Goal: Find specific page/section: Find specific page/section

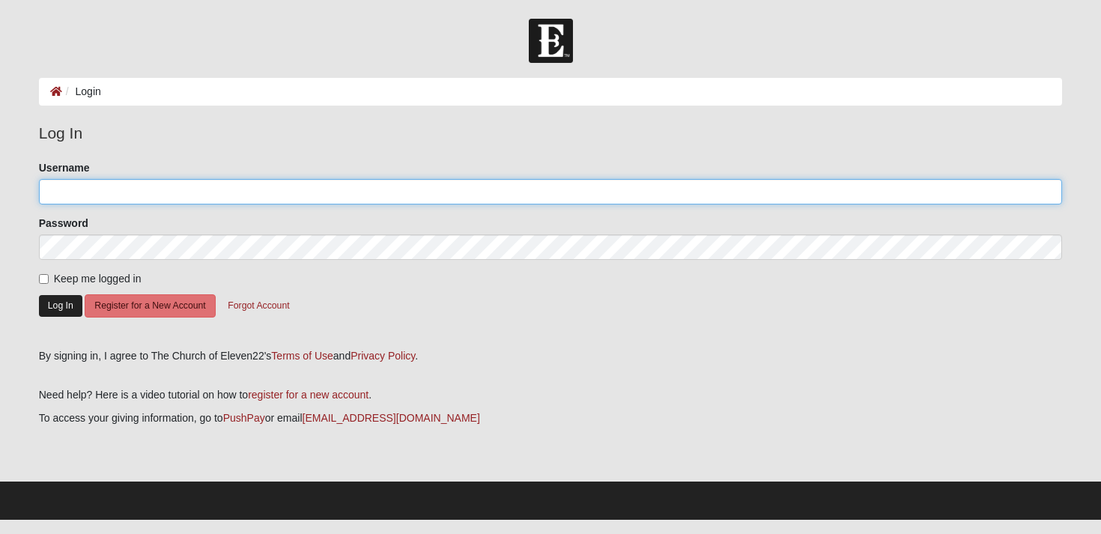
type input "[EMAIL_ADDRESS][DOMAIN_NAME]"
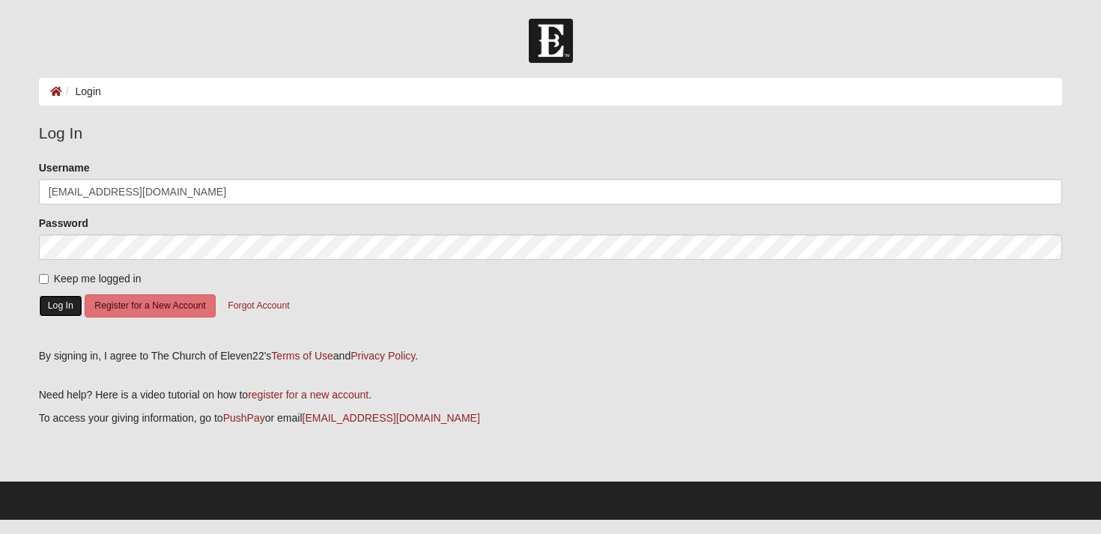
click at [61, 309] on button "Log In" at bounding box center [60, 306] width 43 height 22
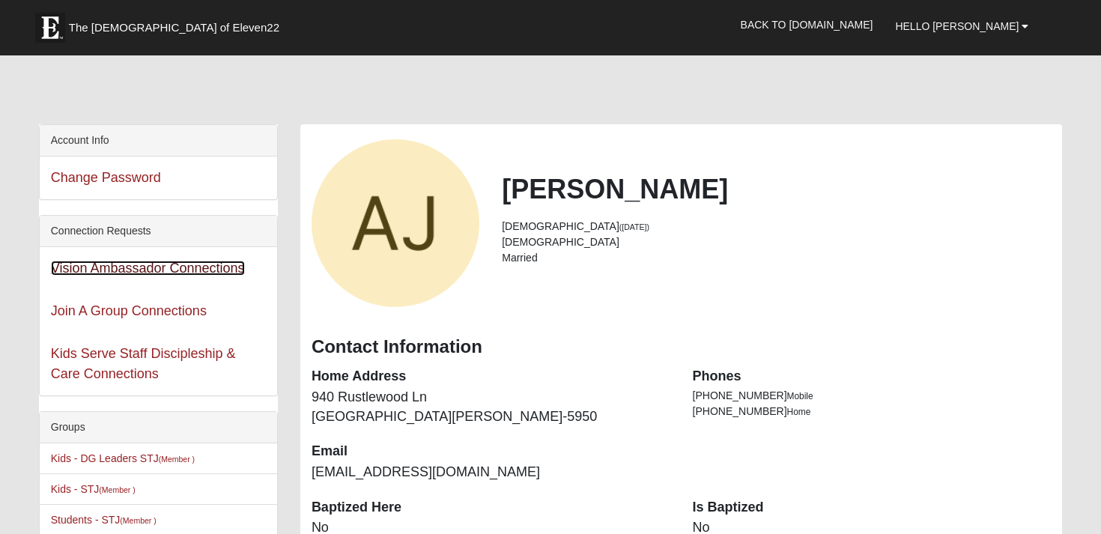
click at [178, 270] on link "Vision Ambassador Connections" at bounding box center [148, 268] width 194 height 15
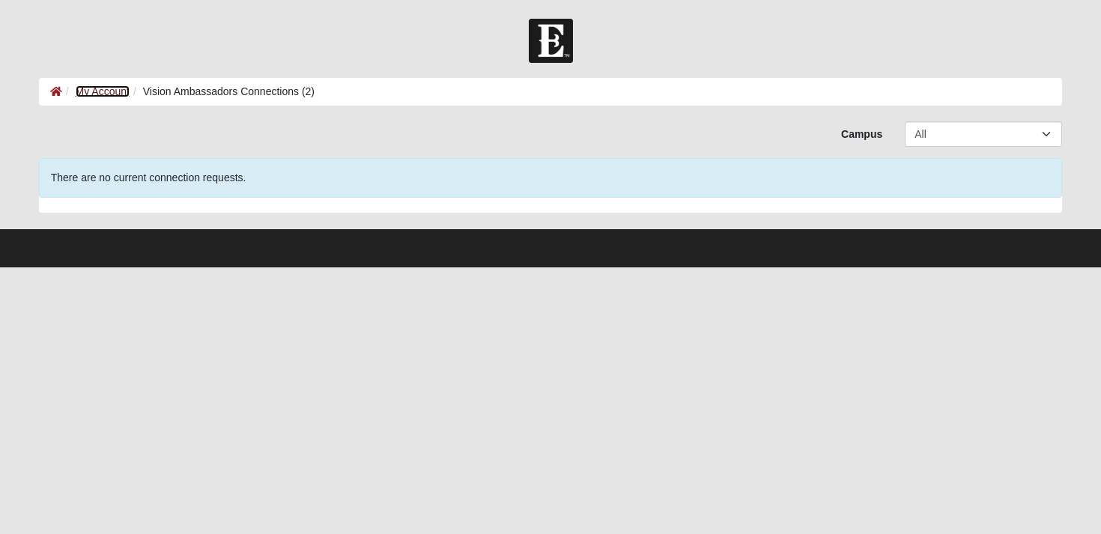
click at [99, 91] on link "My Account" at bounding box center [103, 91] width 54 height 12
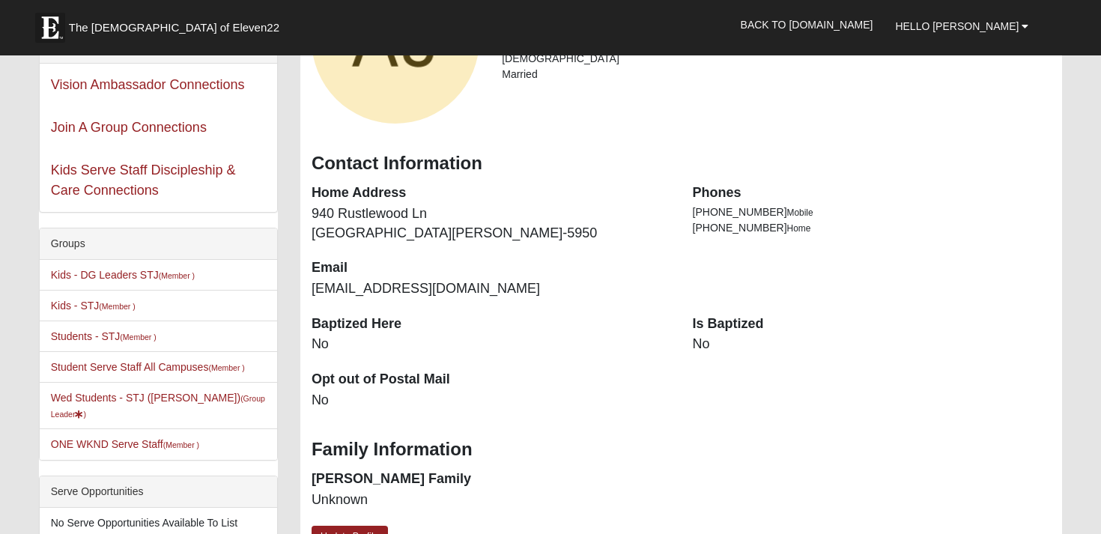
scroll to position [189, 0]
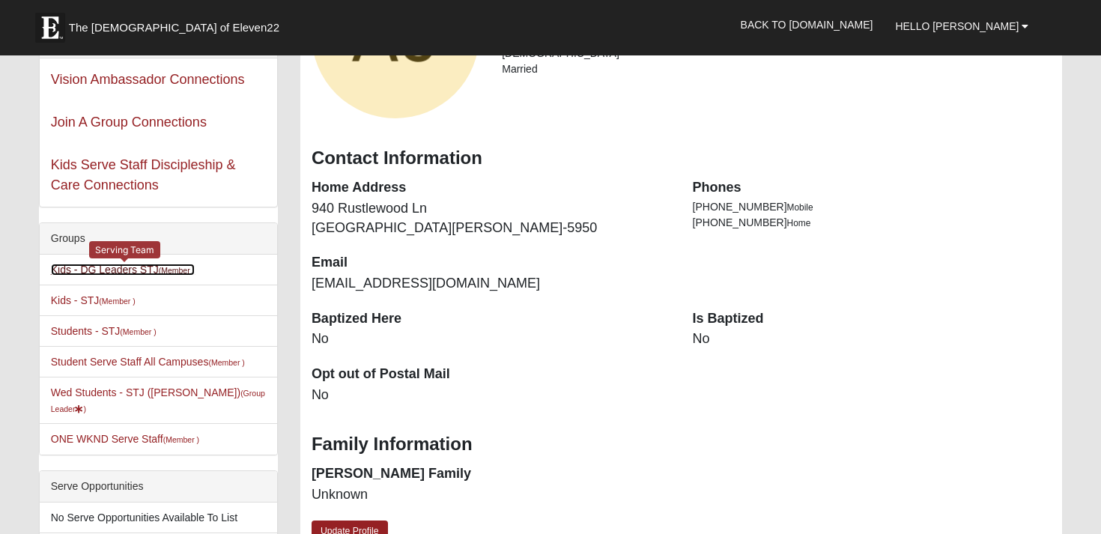
click at [126, 273] on link "Kids - DG Leaders STJ (Member )" at bounding box center [123, 270] width 144 height 12
